Goal: Book appointment/travel/reservation

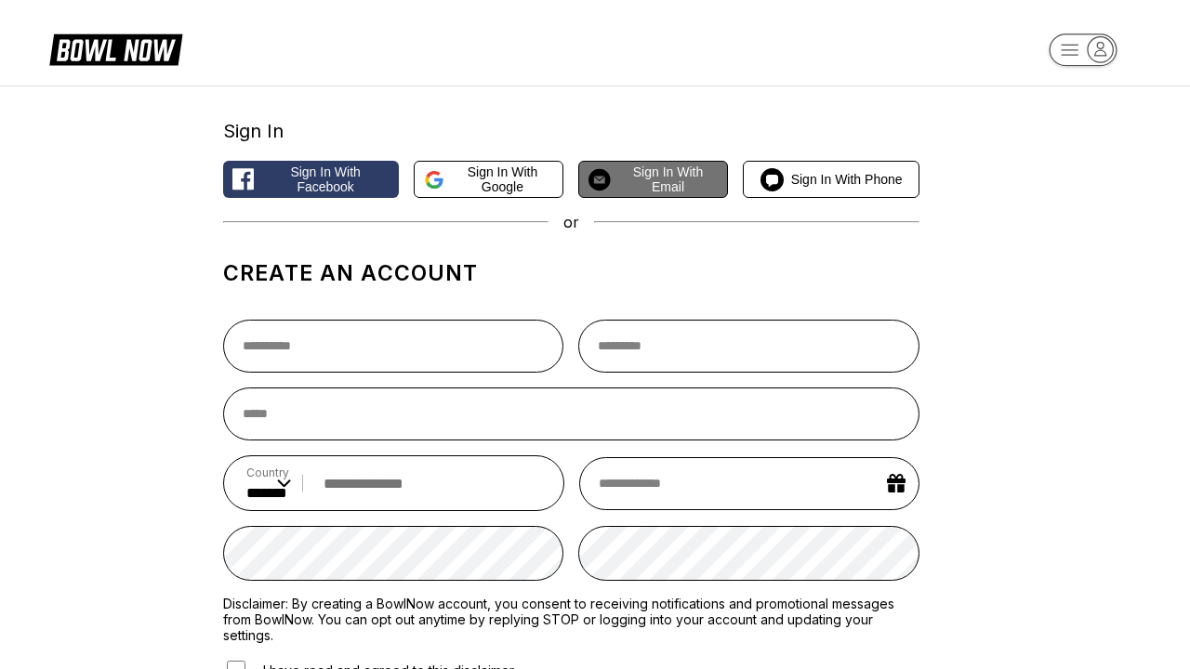
click at [653, 180] on span "Sign in with Email" at bounding box center [668, 180] width 100 height 30
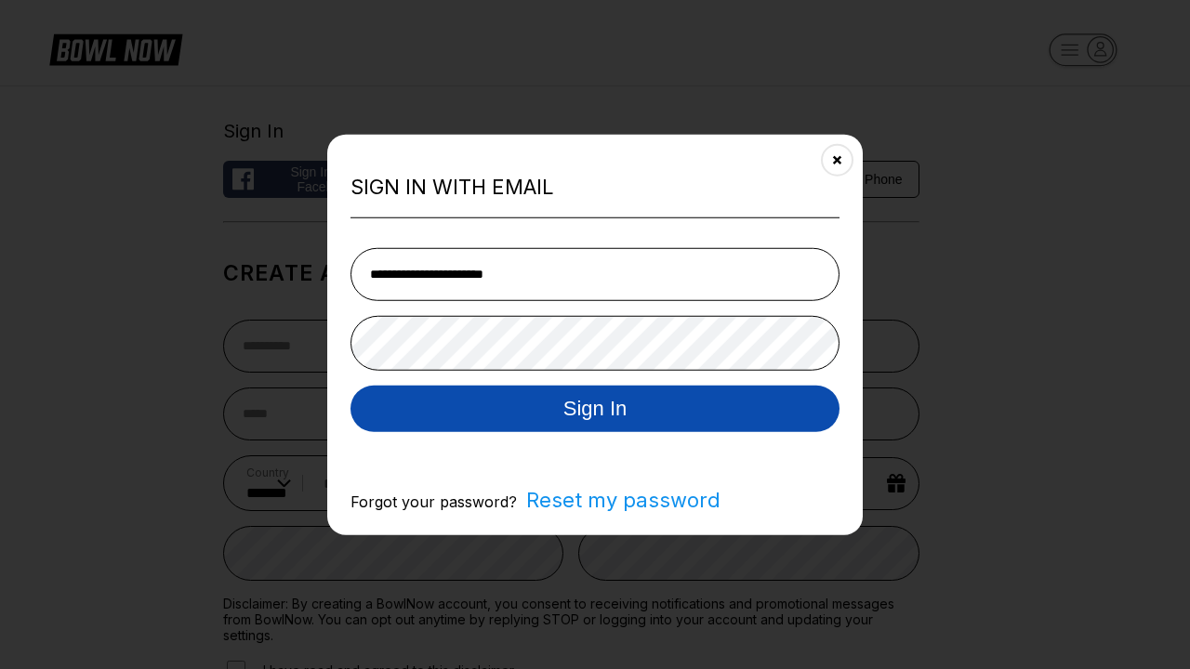
click at [595, 409] on button "Sign In" at bounding box center [594, 408] width 489 height 46
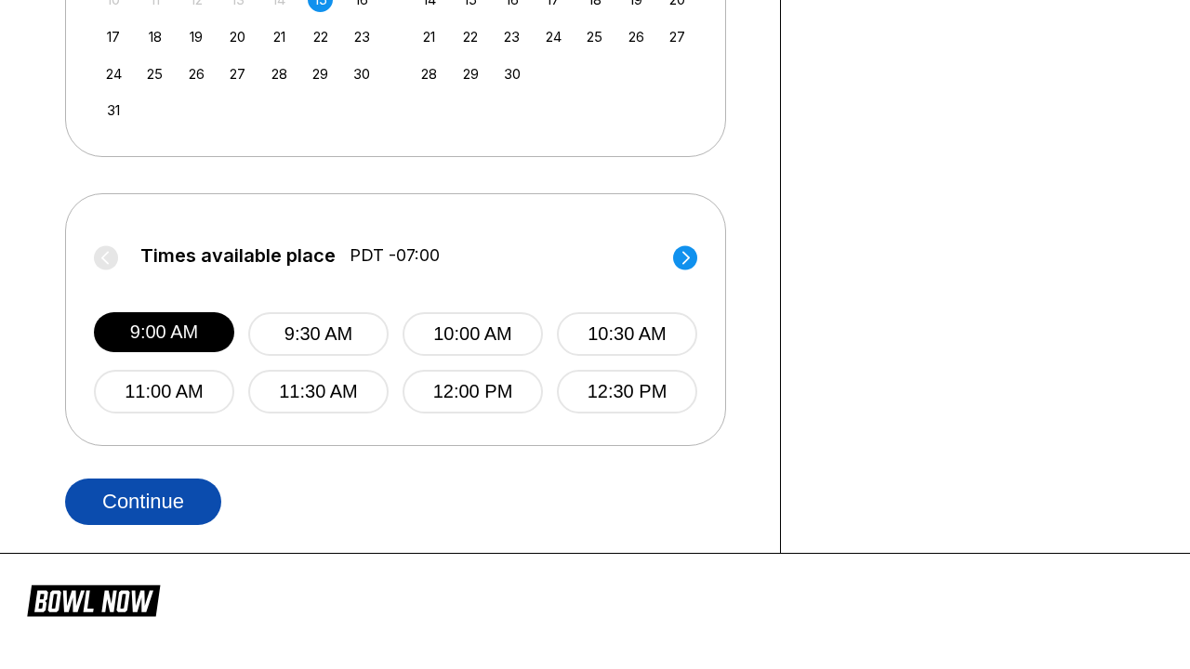
click at [148, 500] on button "Continue" at bounding box center [143, 502] width 156 height 46
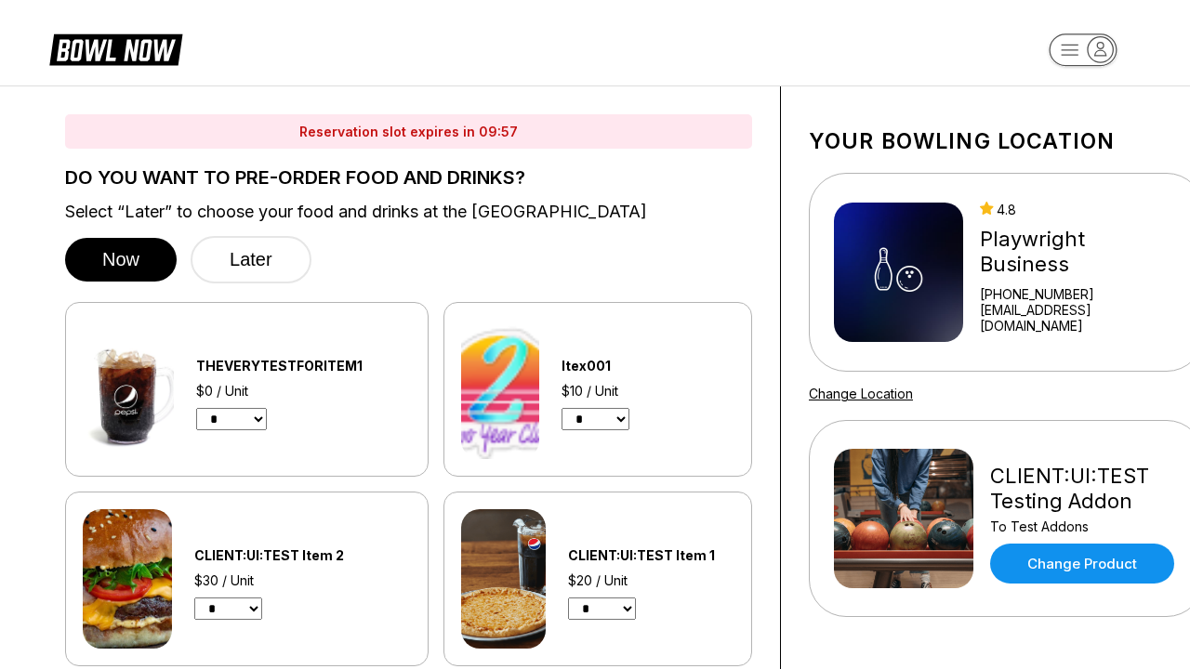
select select "*"
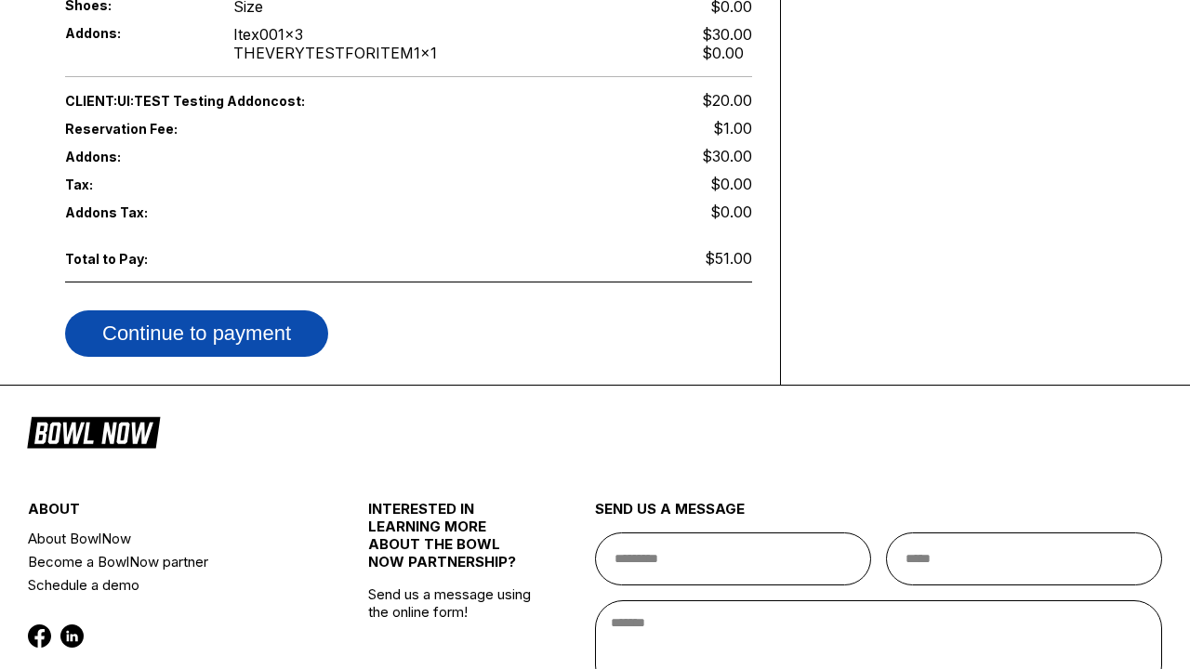
click at [210, 334] on button "Continue to payment" at bounding box center [196, 333] width 263 height 46
